Goal: Transaction & Acquisition: Subscribe to service/newsletter

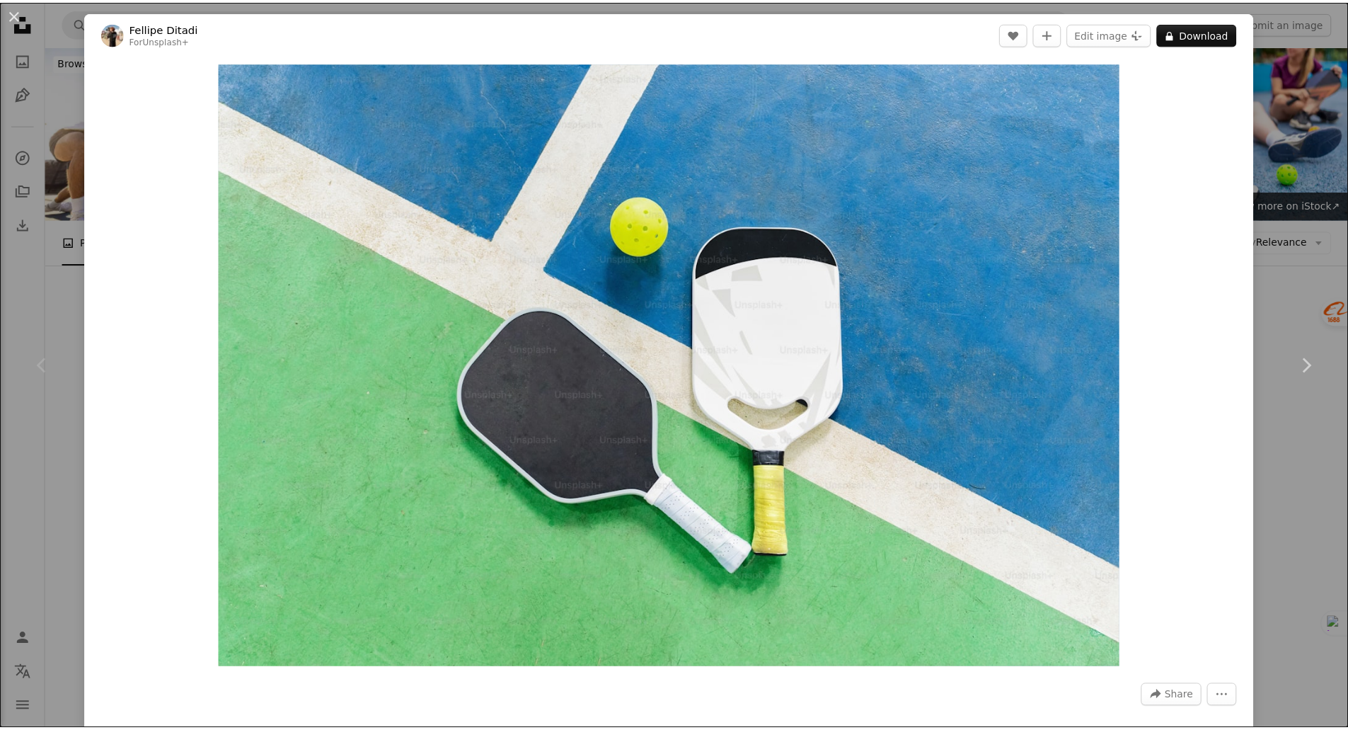
scroll to position [212, 0]
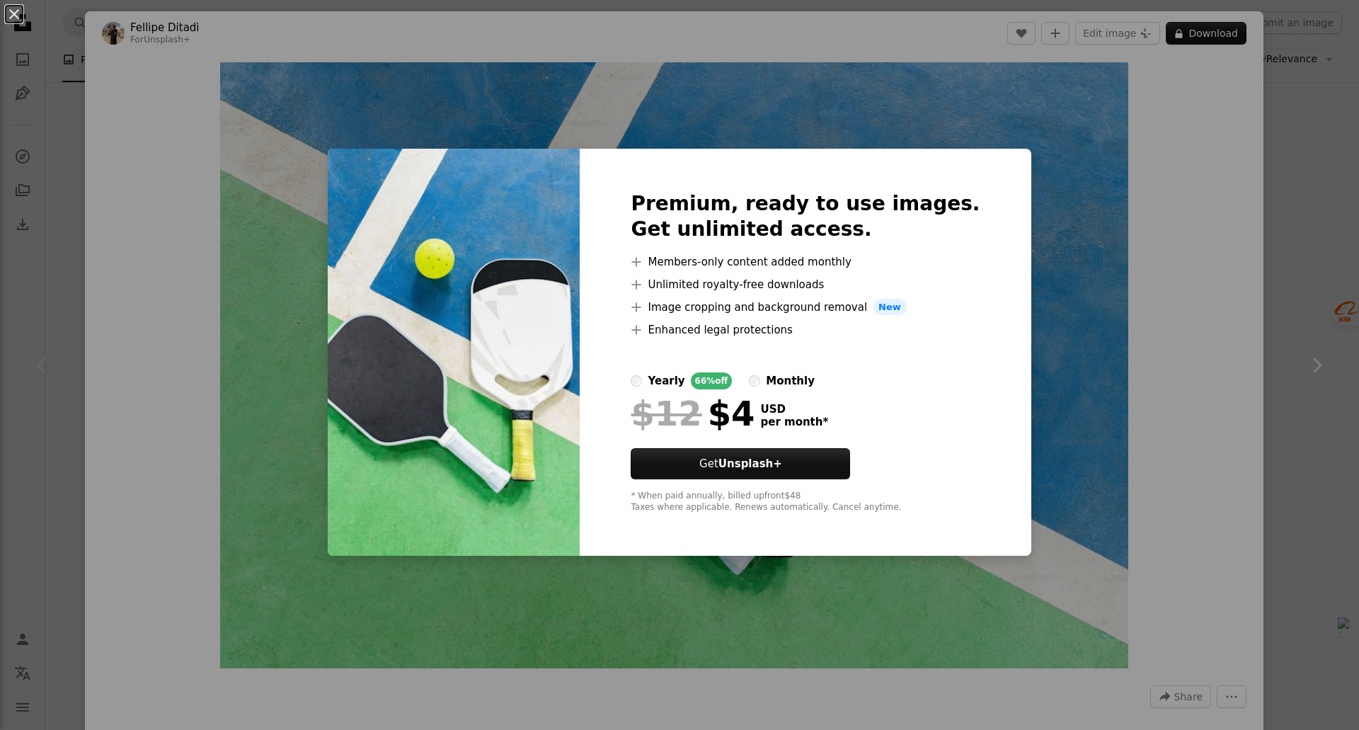
drag, startPoint x: 823, startPoint y: 88, endPoint x: 943, endPoint y: 52, distance: 124.7
click at [823, 87] on div "An X shape Premium, ready to use images. Get unlimited access. A plus sign Memb…" at bounding box center [679, 365] width 1359 height 730
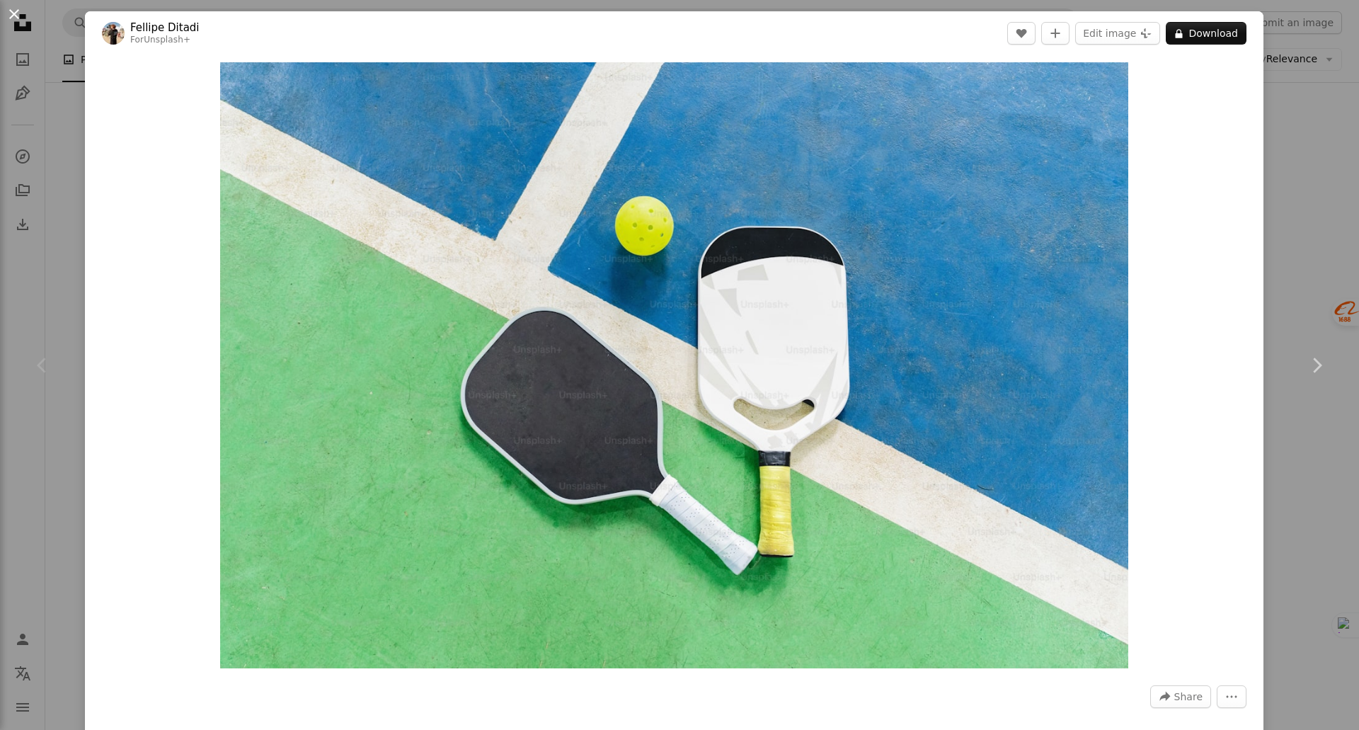
click at [14, 20] on button "An X shape" at bounding box center [14, 14] width 17 height 17
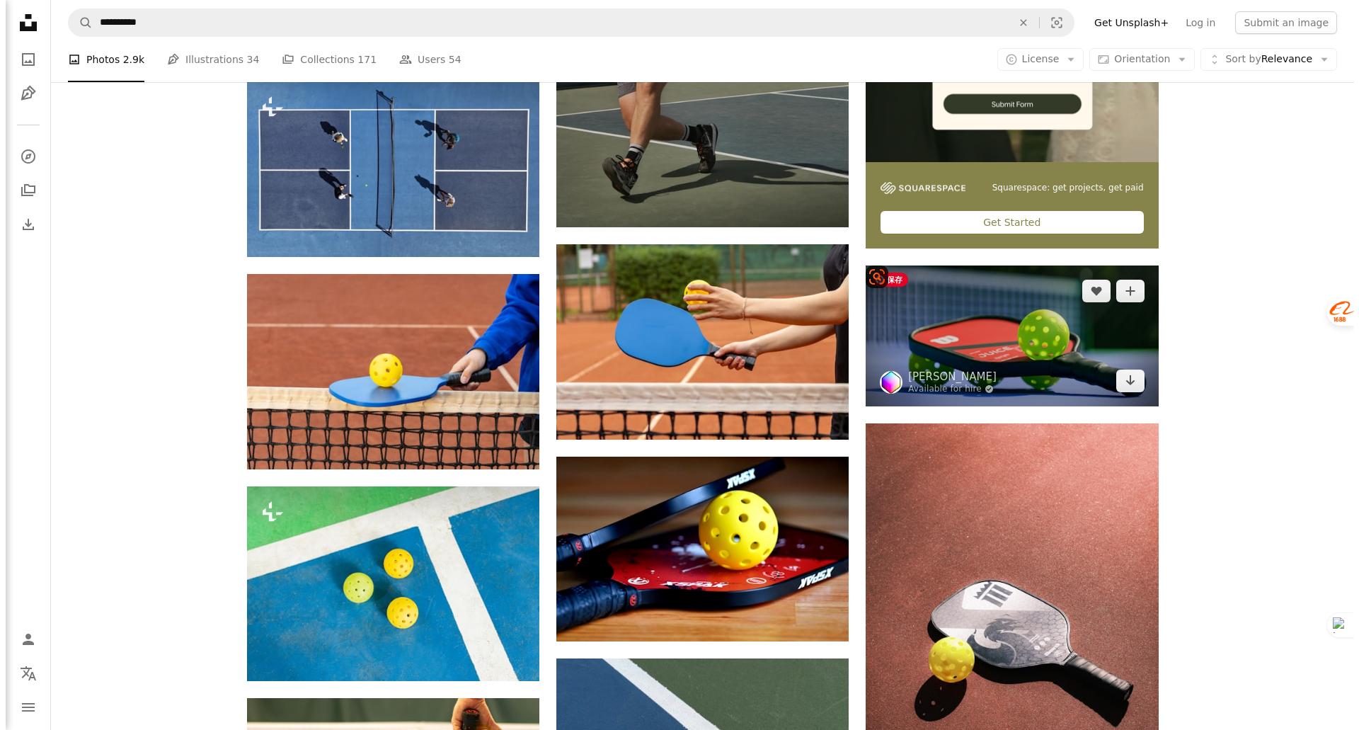
scroll to position [637, 0]
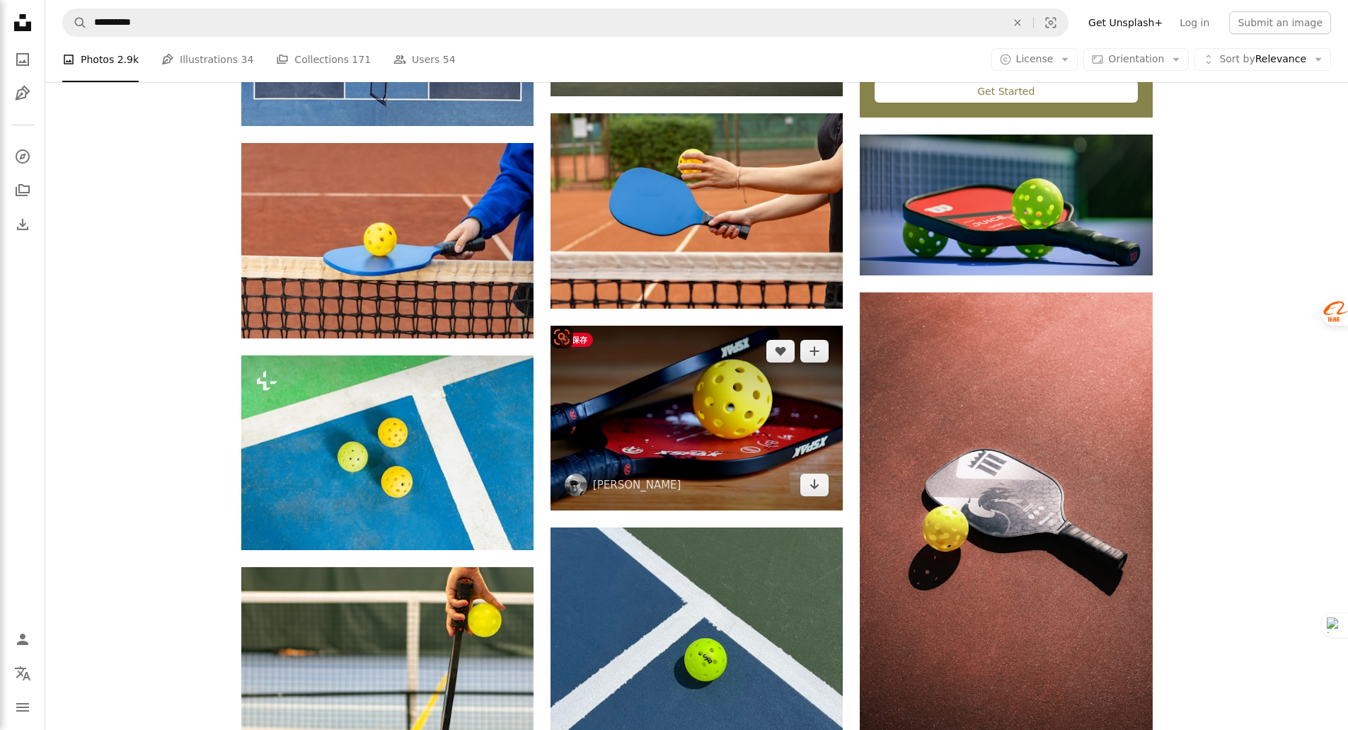
click at [708, 437] on img at bounding box center [697, 418] width 292 height 185
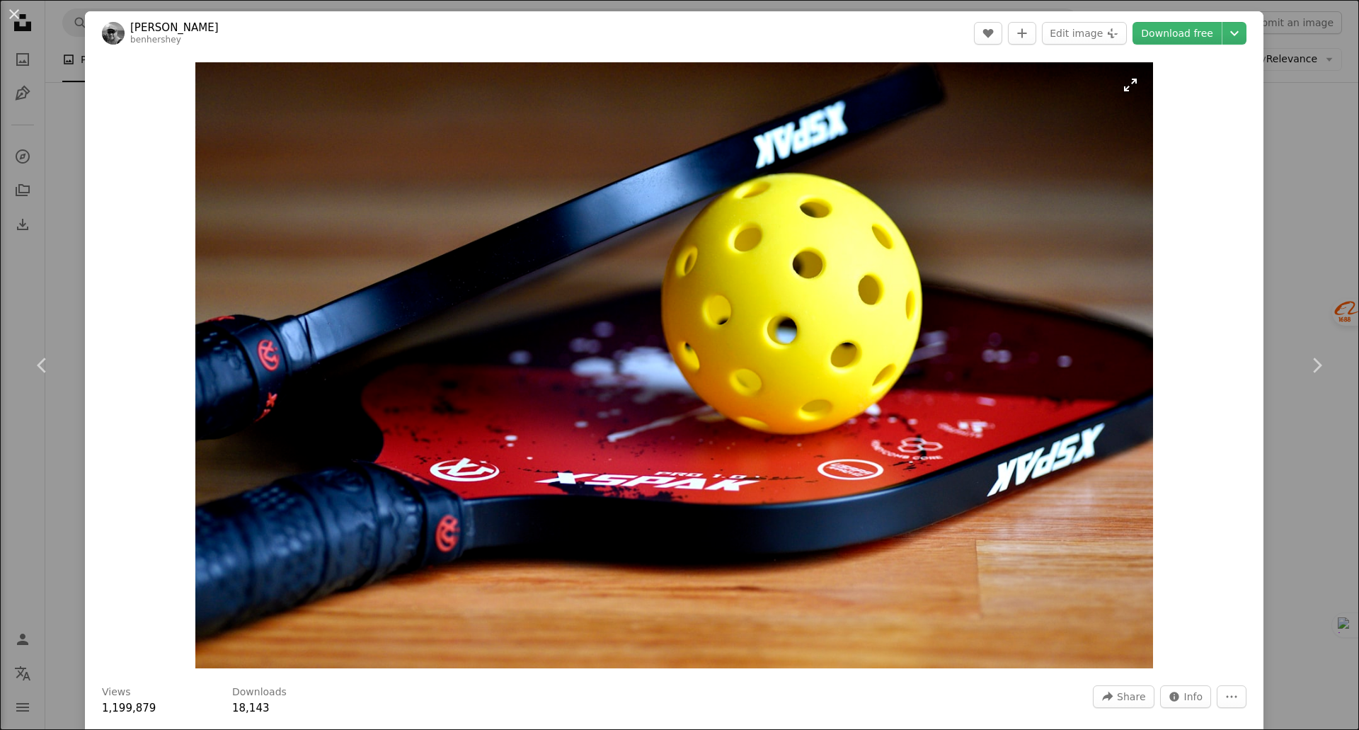
click at [807, 364] on img "Zoom in on this image" at bounding box center [673, 365] width 957 height 606
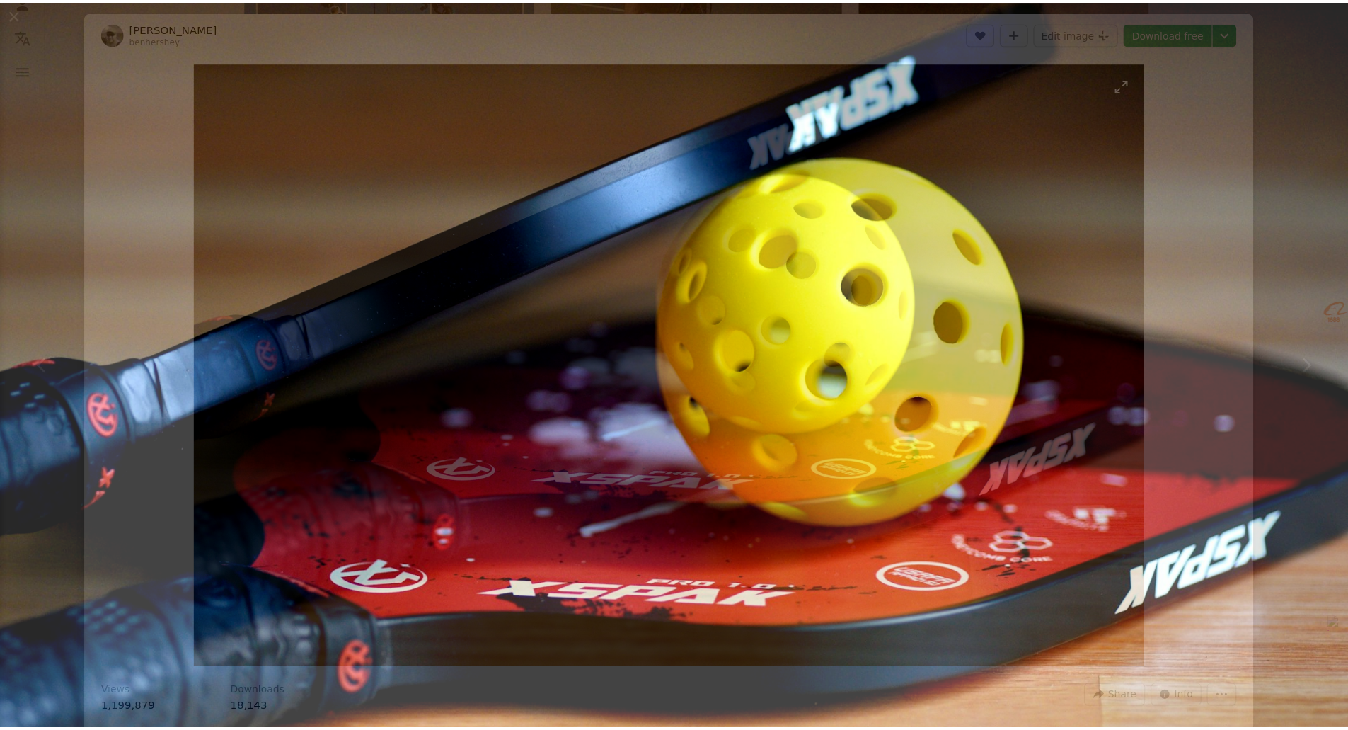
scroll to position [59, 0]
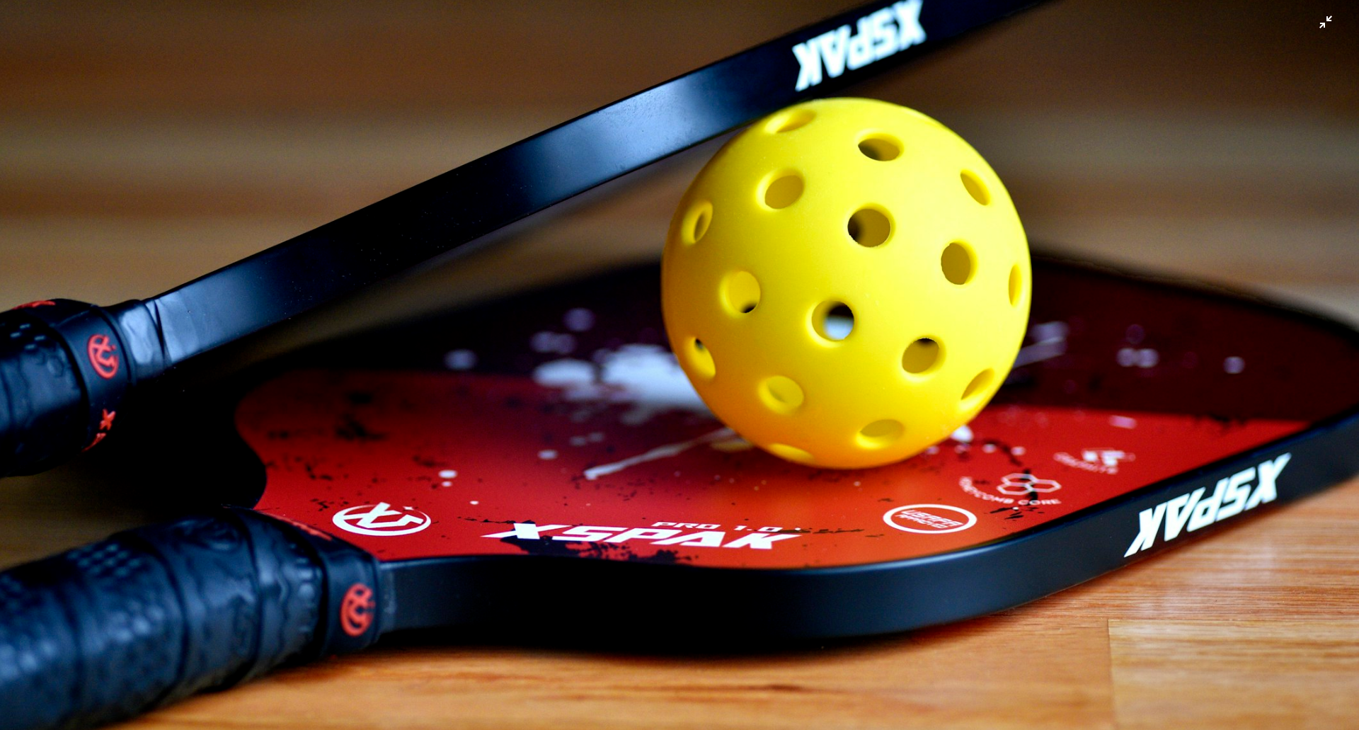
click at [809, 352] on img "Zoom out on this image" at bounding box center [679, 371] width 1360 height 861
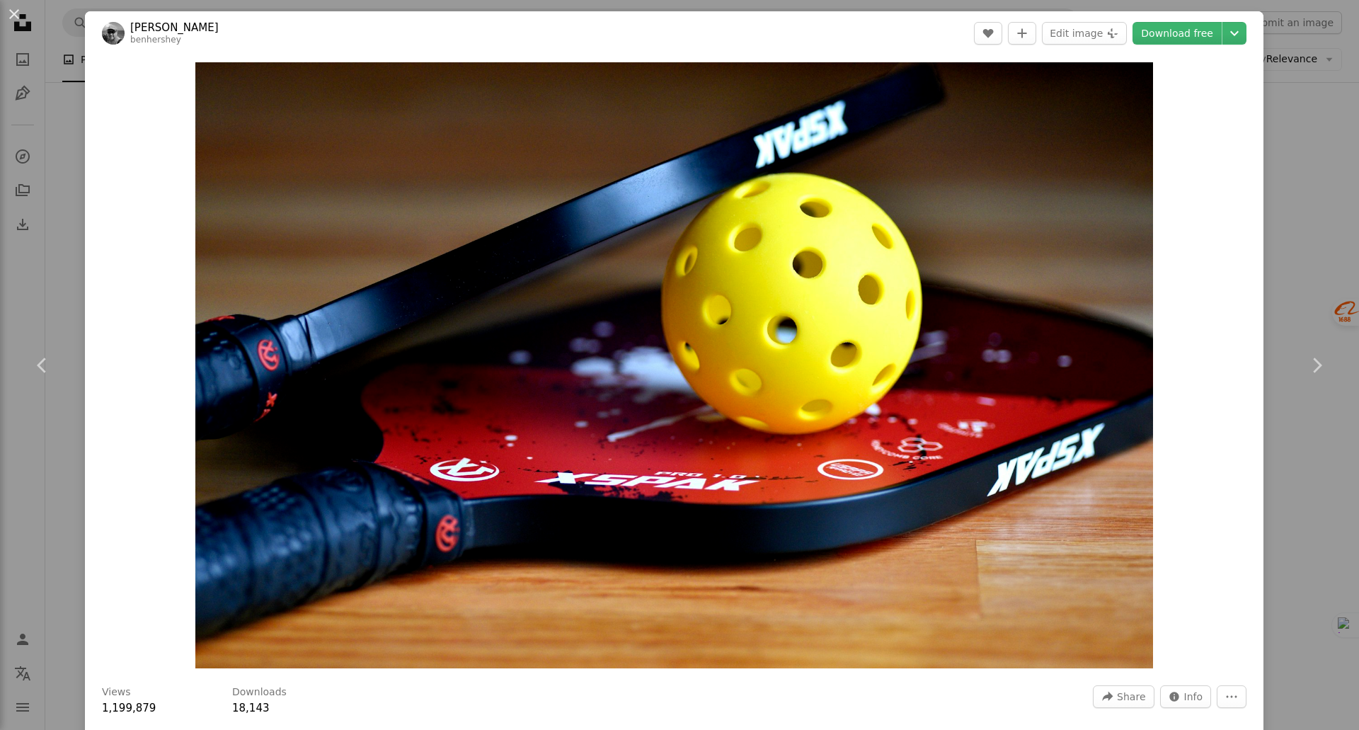
click at [1275, 108] on div "An X shape Chevron left Chevron right [PERSON_NAME] benhershey A heart A plus s…" at bounding box center [679, 365] width 1359 height 730
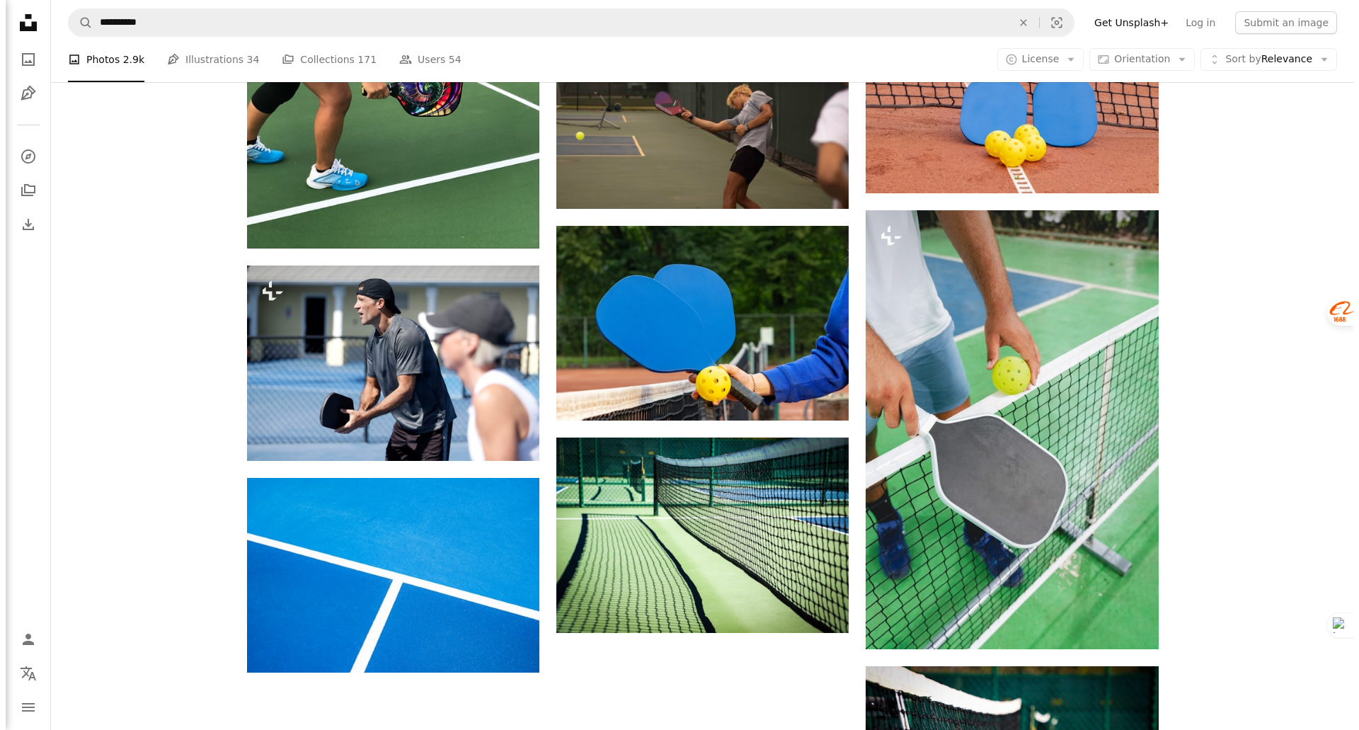
scroll to position [1415, 0]
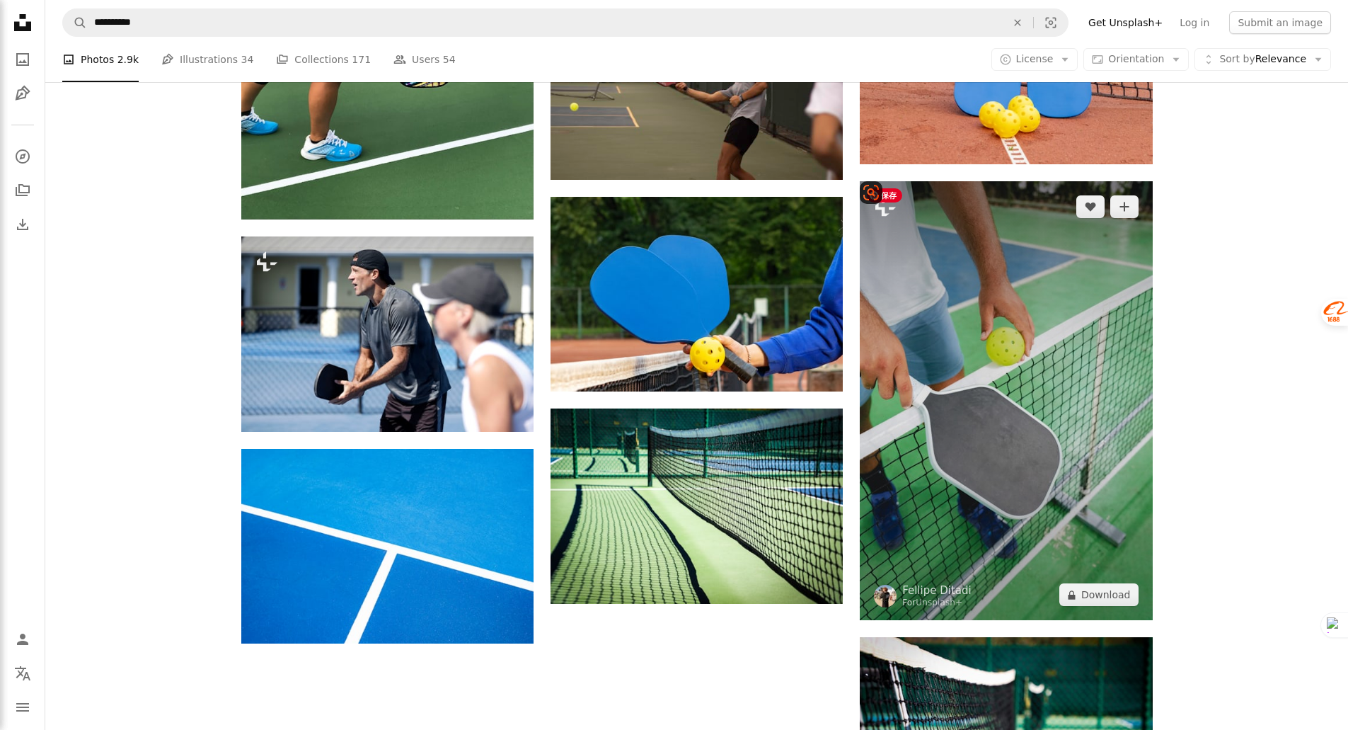
click at [991, 485] on img at bounding box center [1006, 400] width 292 height 439
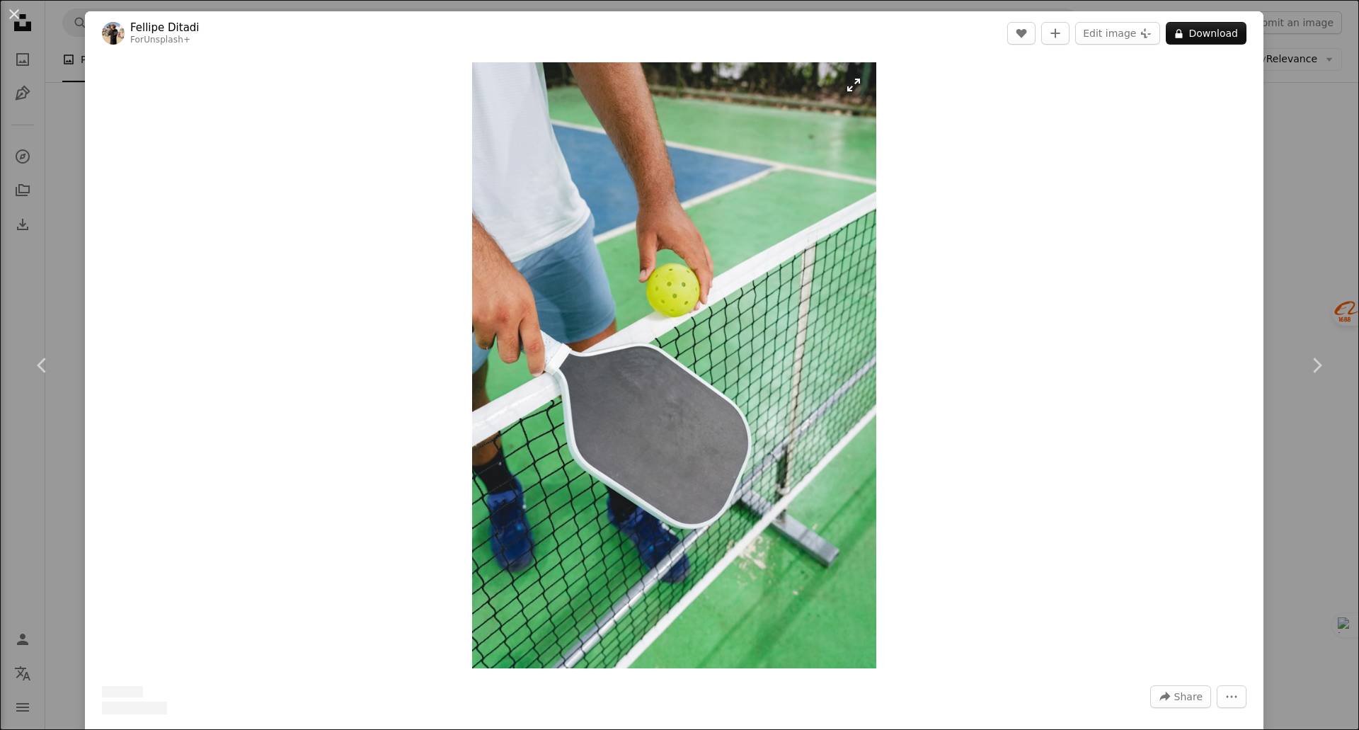
click at [627, 425] on img "Zoom in on this image" at bounding box center [674, 365] width 404 height 606
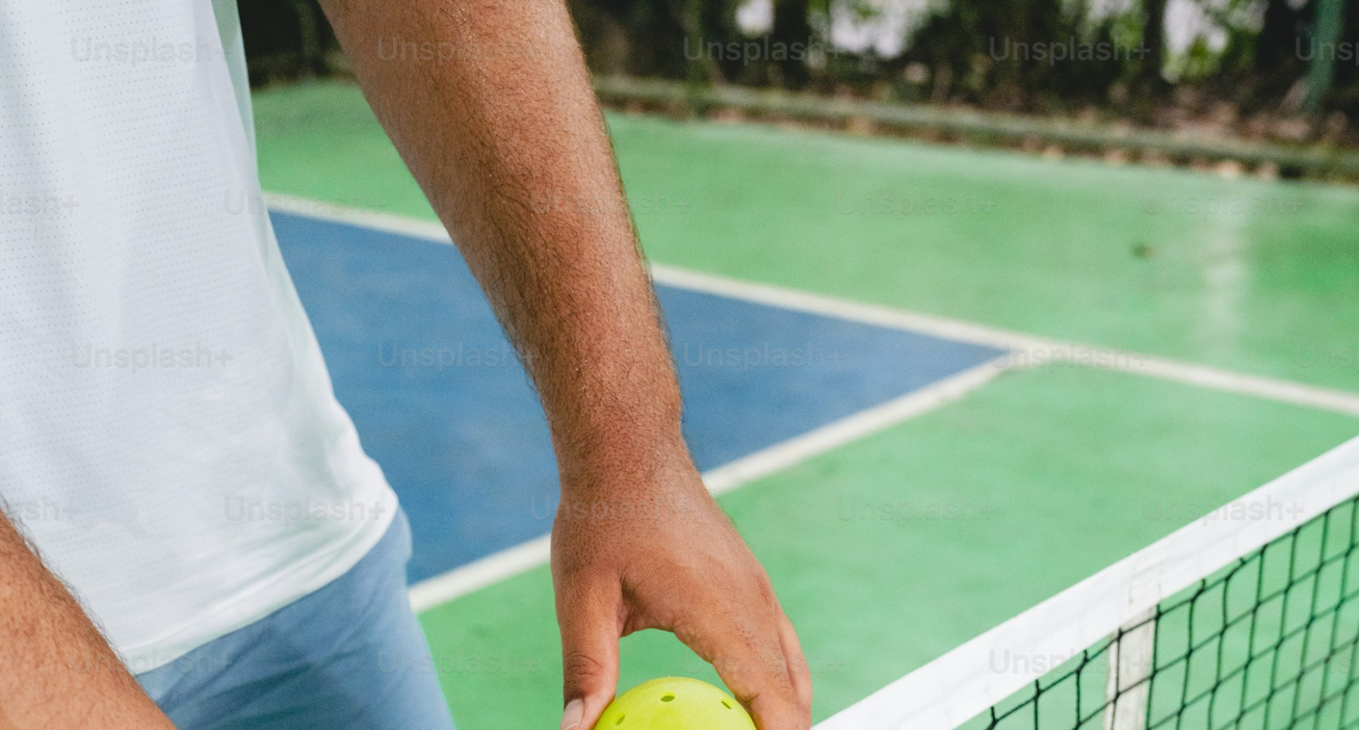
scroll to position [640, 0]
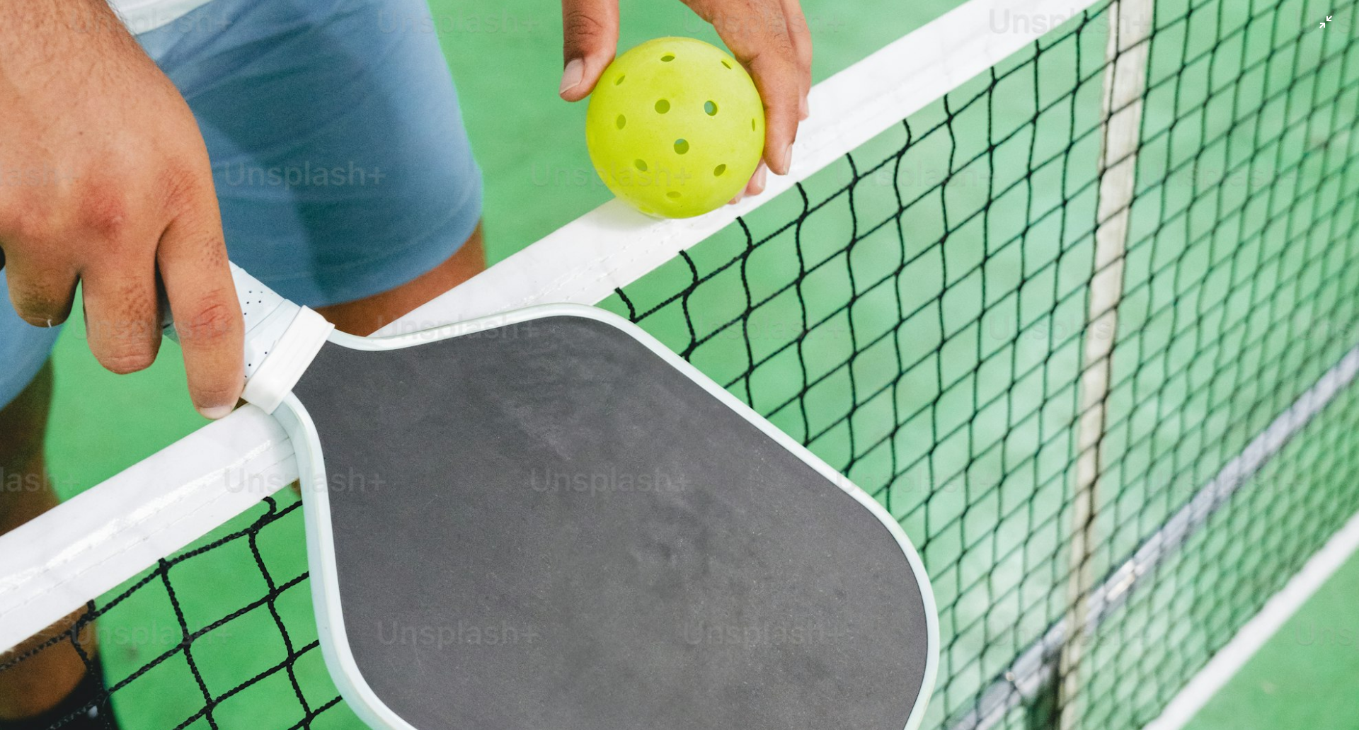
click at [627, 425] on img "Zoom out on this image" at bounding box center [679, 380] width 1360 height 2040
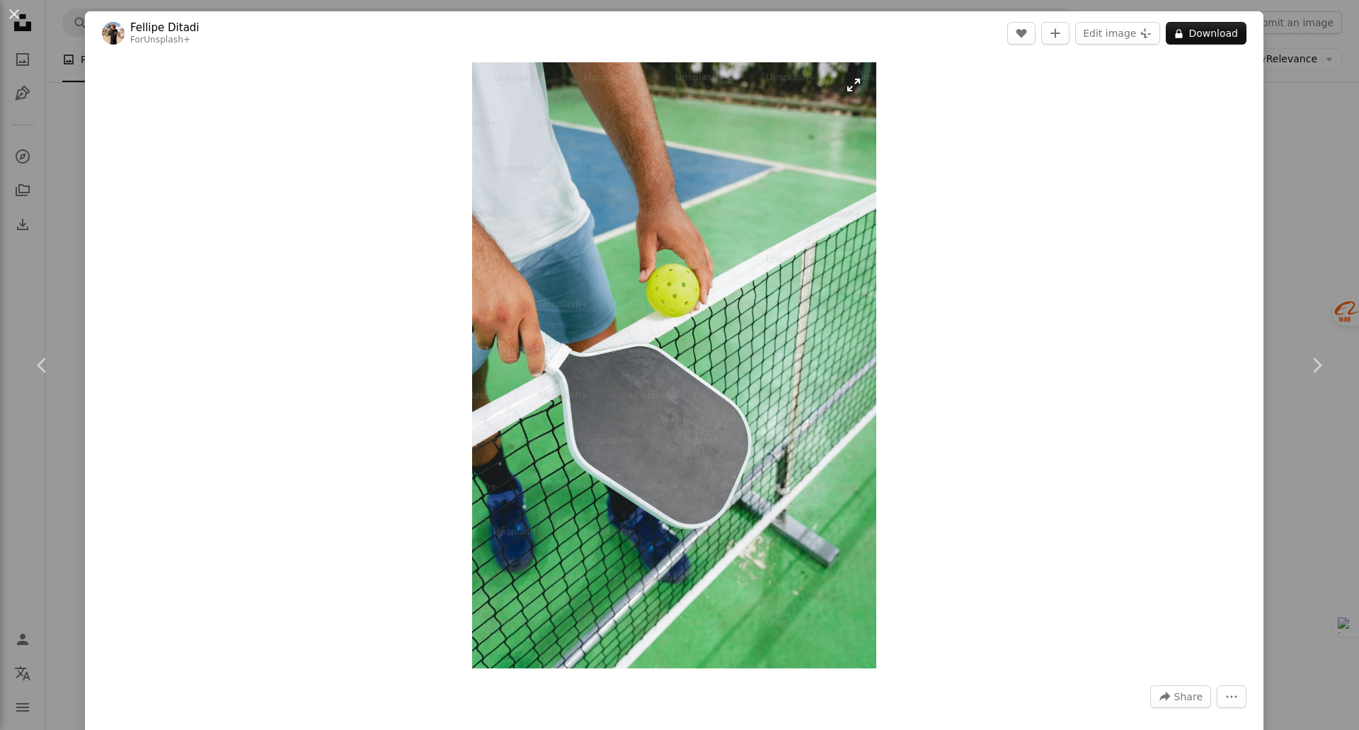
click at [665, 298] on img "Zoom in on this image" at bounding box center [674, 365] width 404 height 606
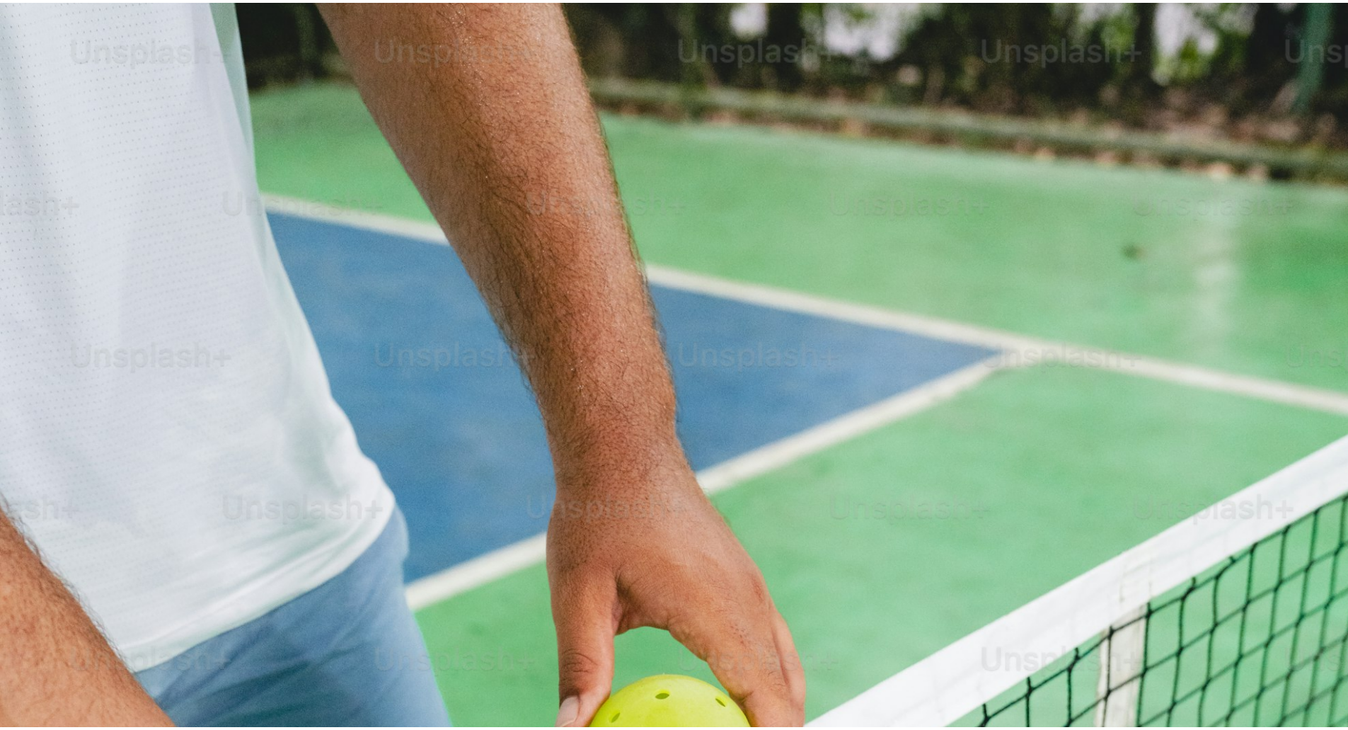
scroll to position [639, 0]
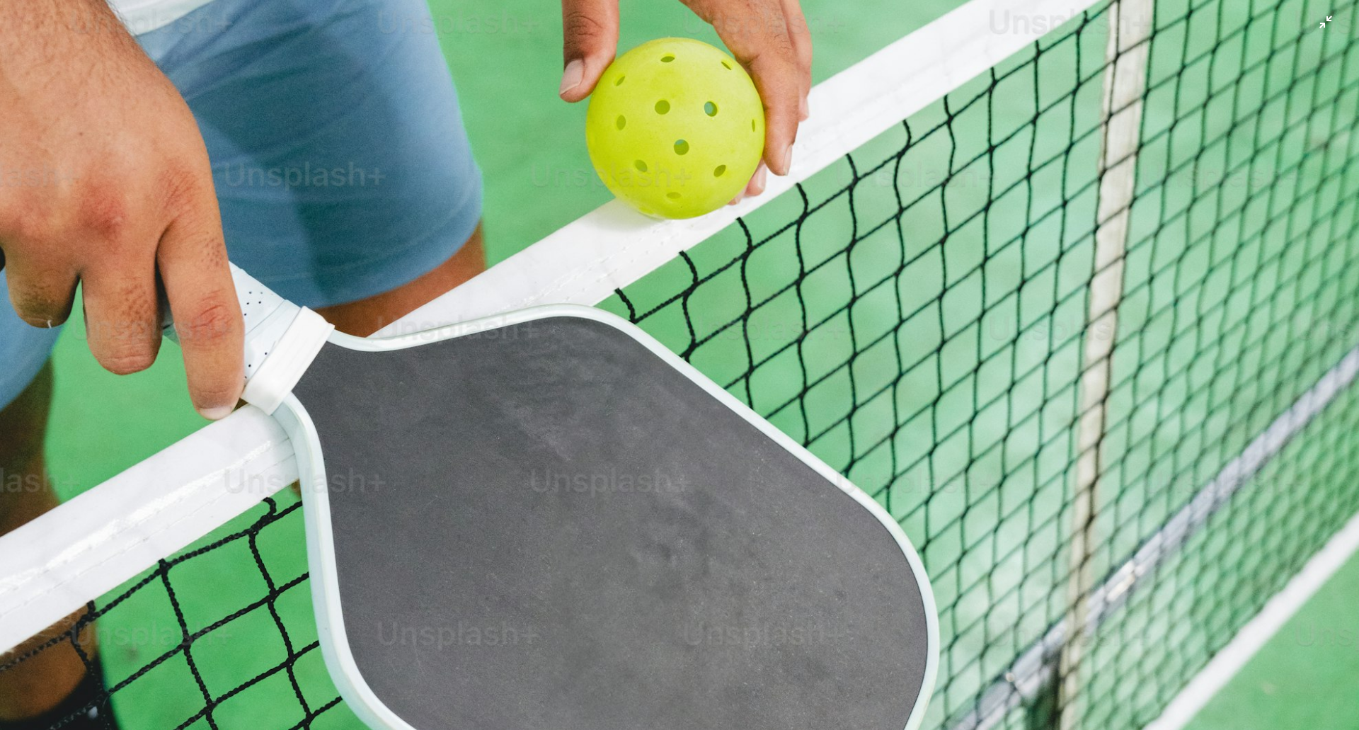
click at [685, 313] on img "Zoom out on this image" at bounding box center [679, 380] width 1360 height 2040
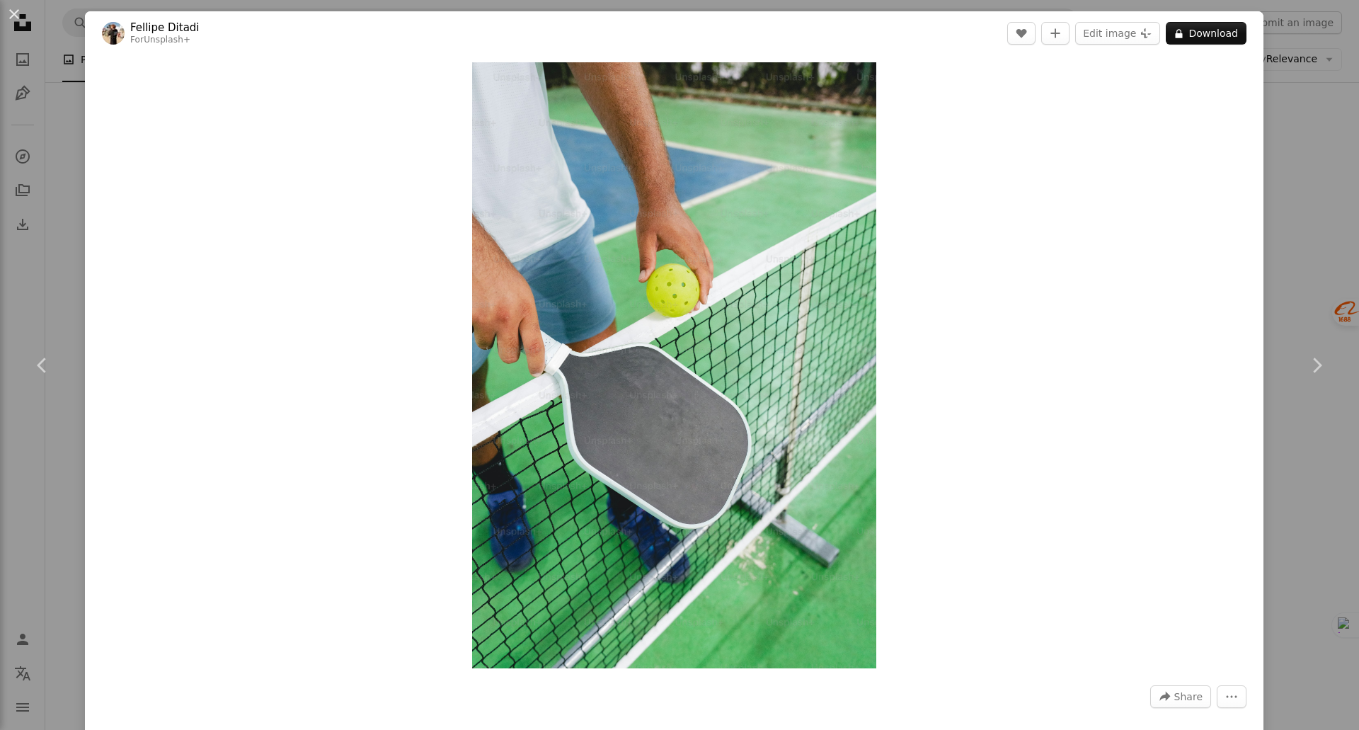
click at [1294, 204] on div "An X shape Chevron left Chevron right [PERSON_NAME] For Unsplash+ A heart A plu…" at bounding box center [679, 365] width 1359 height 730
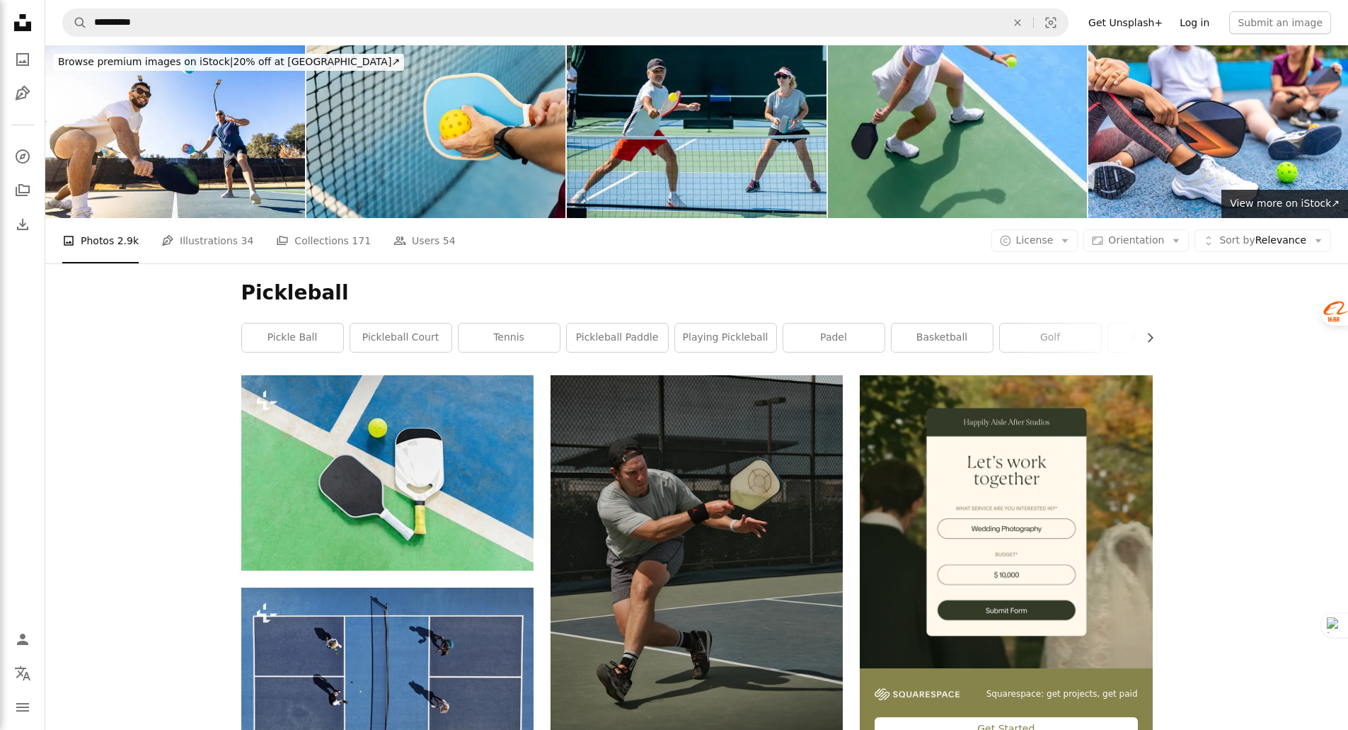
click at [1191, 25] on link "Log in" at bounding box center [1194, 22] width 47 height 23
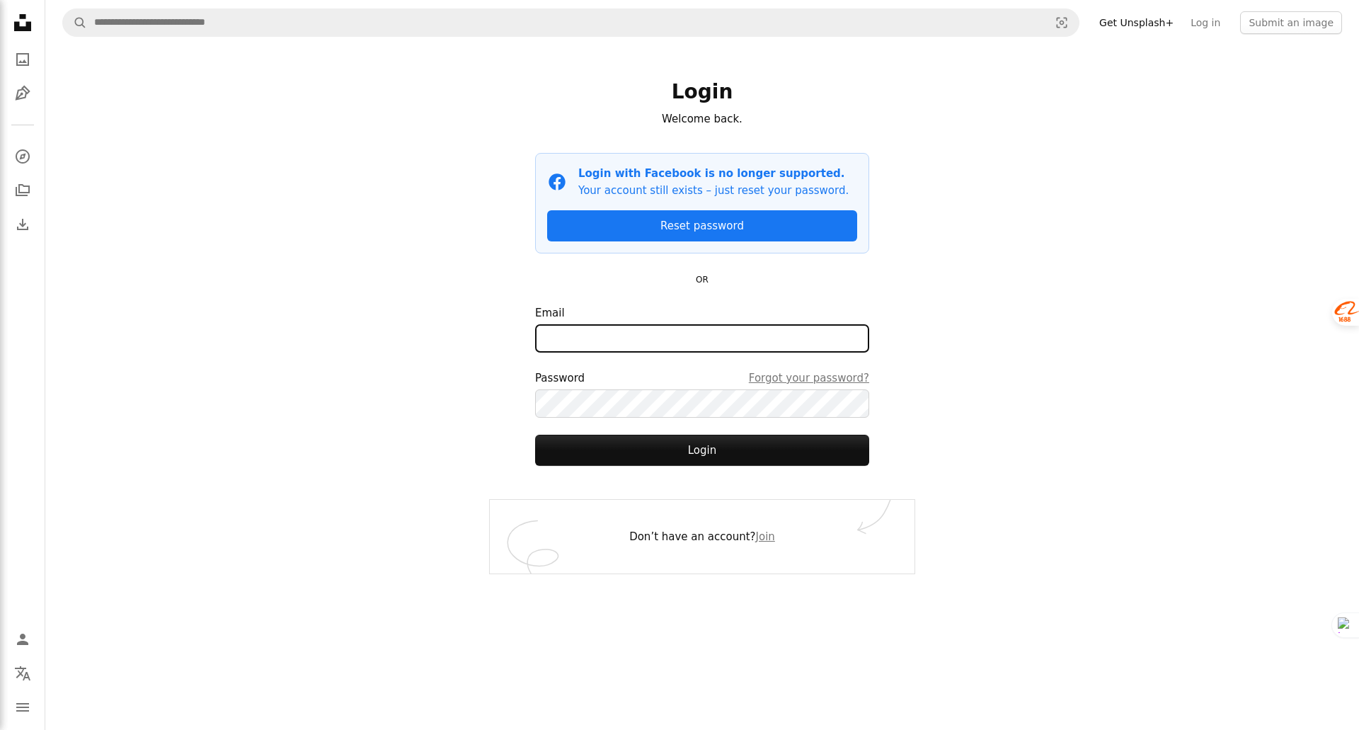
click at [663, 334] on input "Email" at bounding box center [702, 338] width 334 height 28
click at [1066, 337] on div "A magnifying glass Visual search Get Unsplash+ Log in Submit an image Login Wel…" at bounding box center [701, 365] width 1313 height 730
click at [666, 338] on input "Email" at bounding box center [702, 338] width 334 height 28
click at [1062, 431] on div "A magnifying glass Visual search Get Unsplash+ Log in Submit an image Login Wel…" at bounding box center [701, 365] width 1313 height 730
click at [763, 541] on link "Join" at bounding box center [765, 536] width 19 height 13
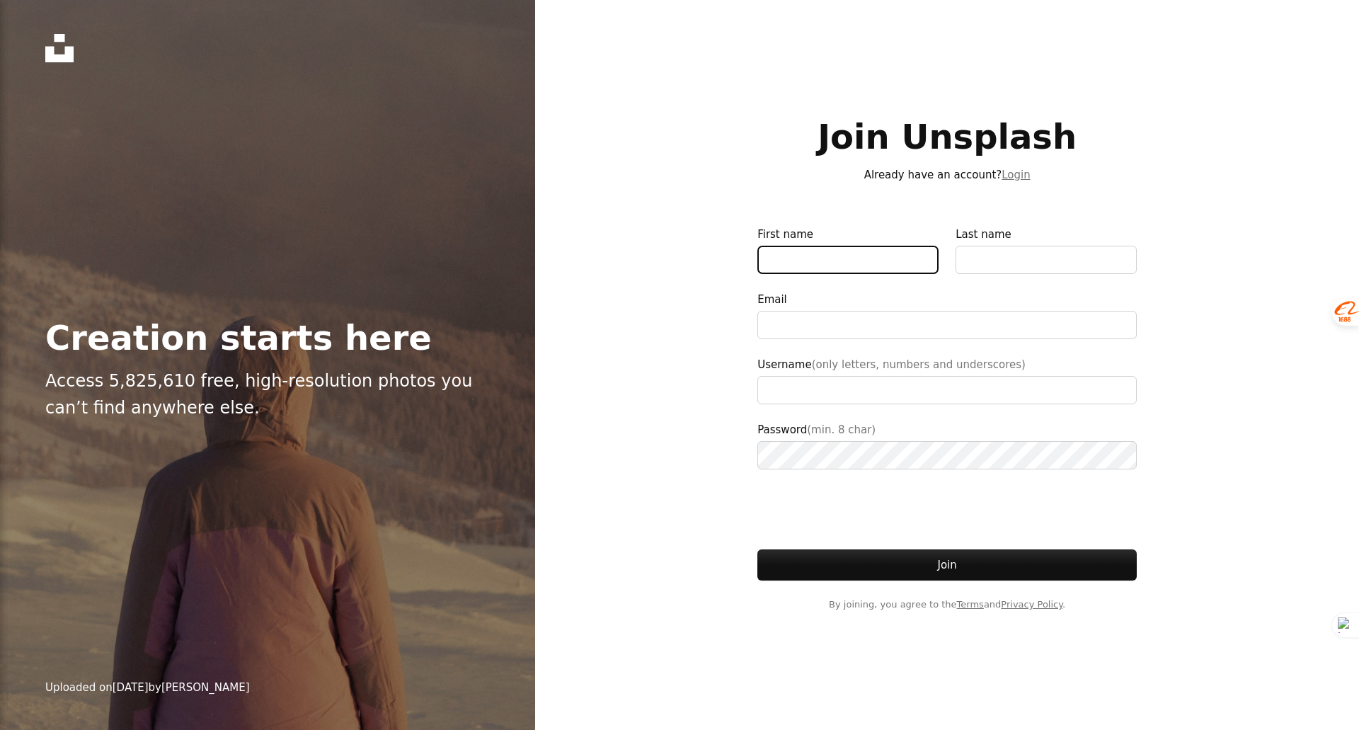
click at [855, 256] on input "First name" at bounding box center [847, 260] width 181 height 28
type input "*****"
click at [992, 268] on input "Last name" at bounding box center [1045, 260] width 181 height 28
click at [1000, 254] on input "Last name" at bounding box center [1045, 260] width 181 height 28
click at [1000, 253] on input "Last name" at bounding box center [1045, 260] width 181 height 28
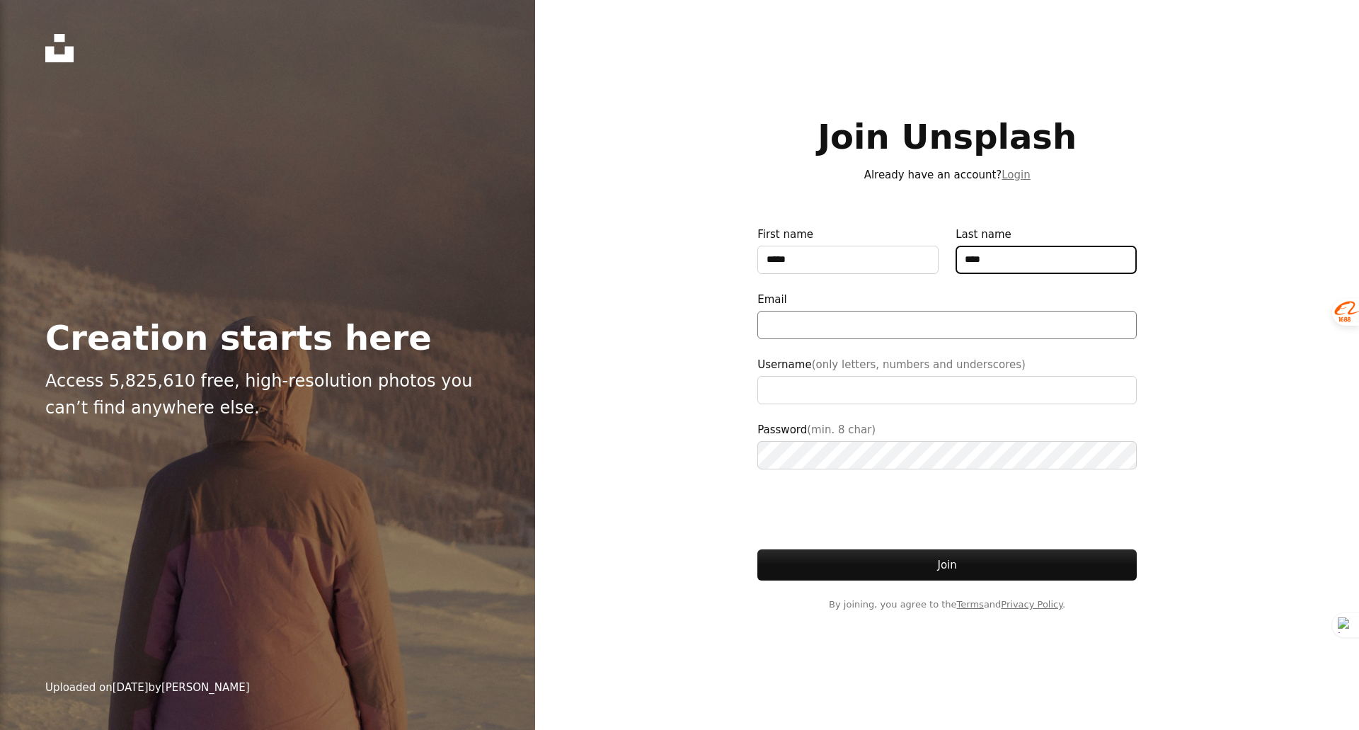
type input "****"
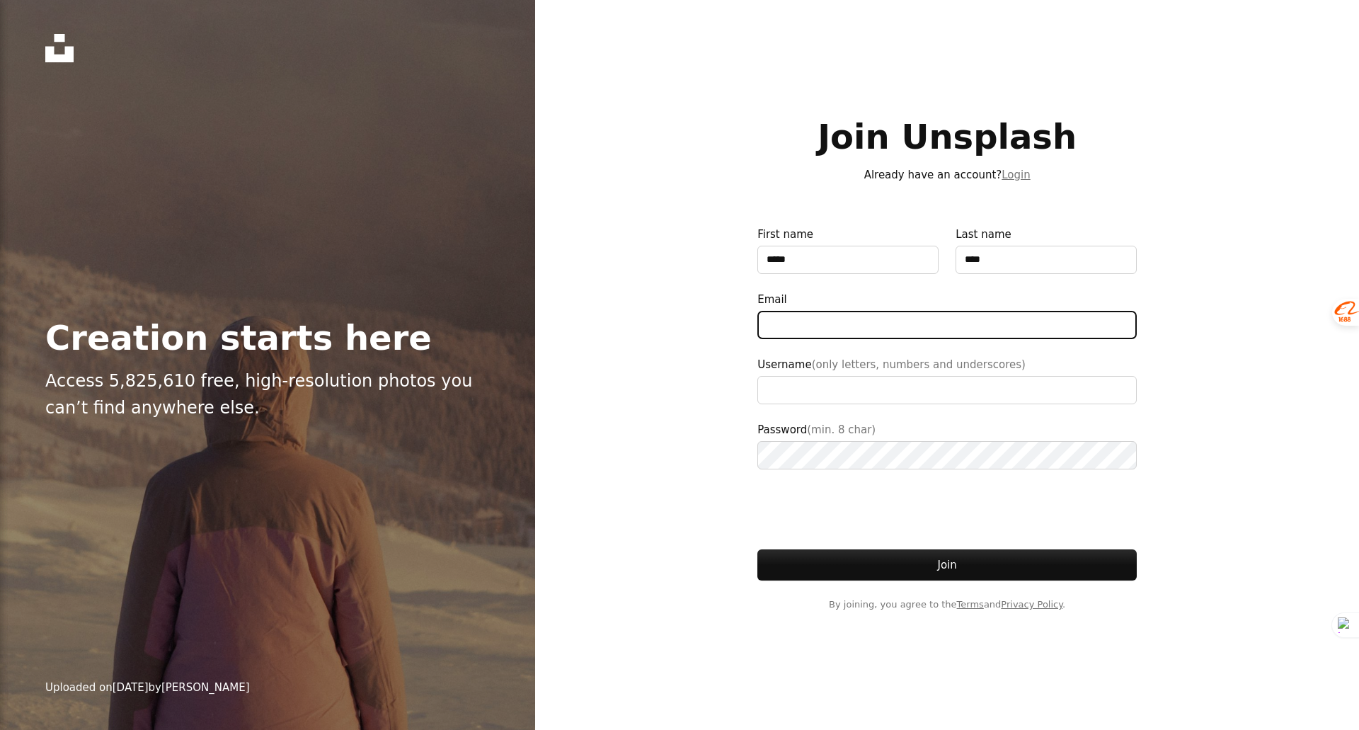
click at [931, 313] on input "Email" at bounding box center [946, 325] width 379 height 28
type input "**********"
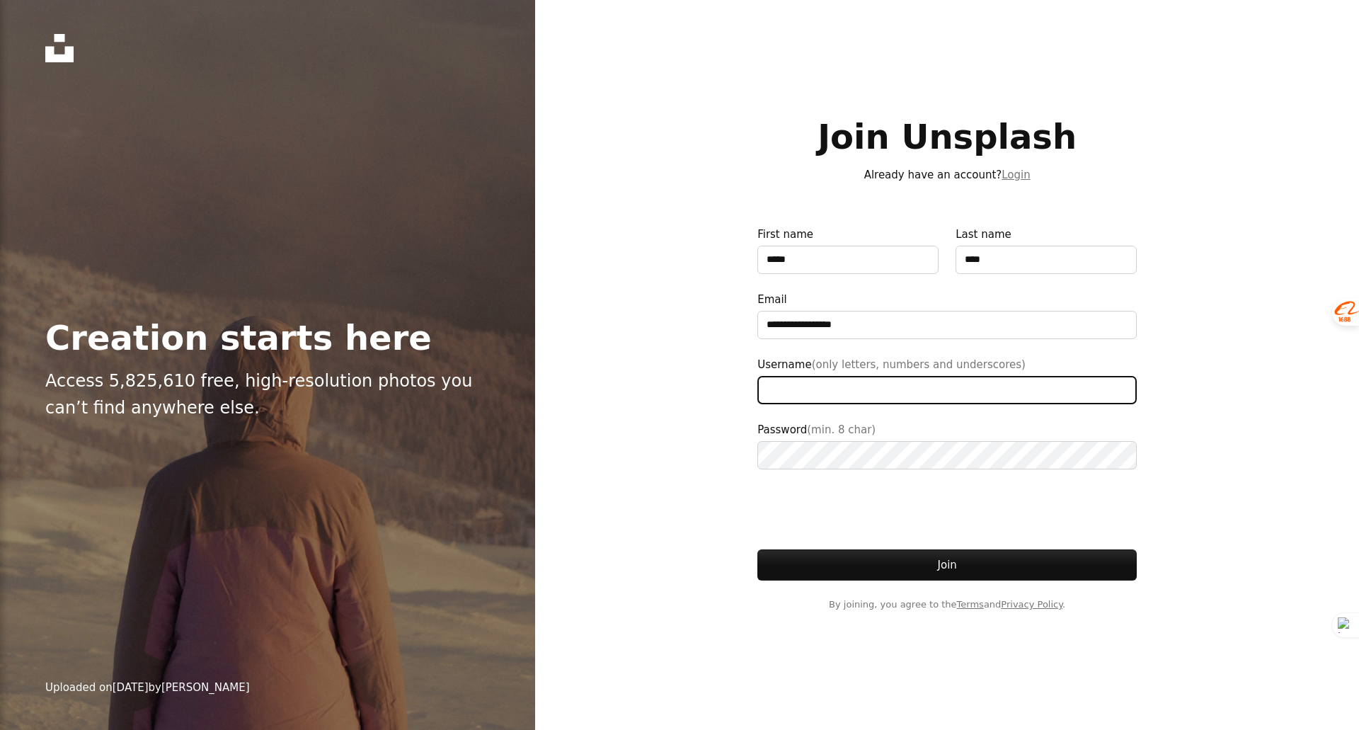
click at [889, 401] on input "Username (only letters, numbers and underscores)" at bounding box center [946, 390] width 379 height 28
type input "**********"
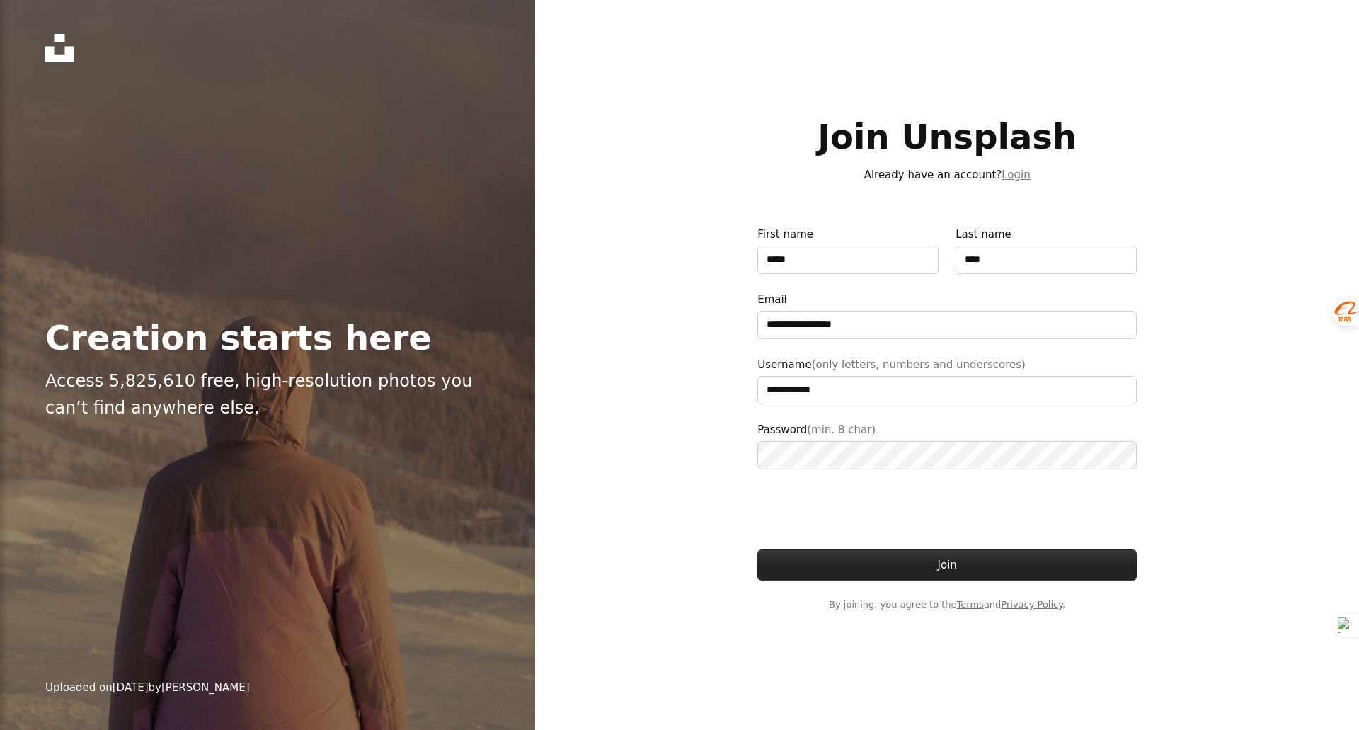
click at [920, 561] on button "Join" at bounding box center [946, 564] width 379 height 31
click at [947, 490] on div at bounding box center [946, 509] width 379 height 46
click at [940, 566] on button "Join" at bounding box center [946, 564] width 379 height 31
click at [969, 502] on div at bounding box center [946, 509] width 379 height 46
click at [890, 575] on button "Join" at bounding box center [946, 564] width 379 height 31
